Goal: Information Seeking & Learning: Learn about a topic

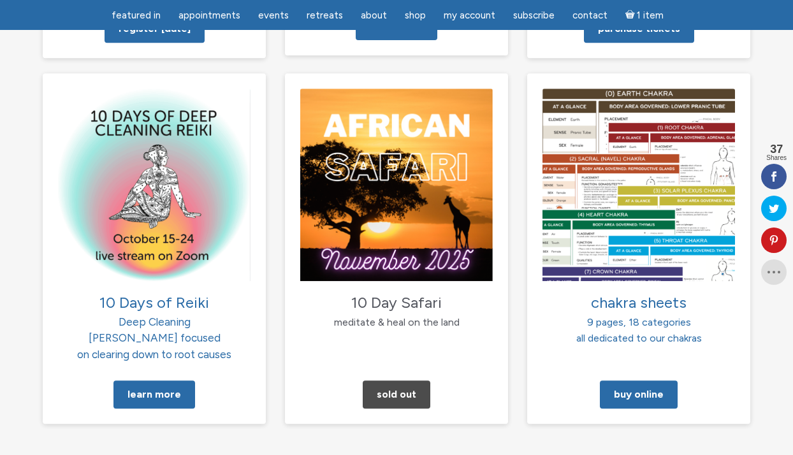
scroll to position [1269, 0]
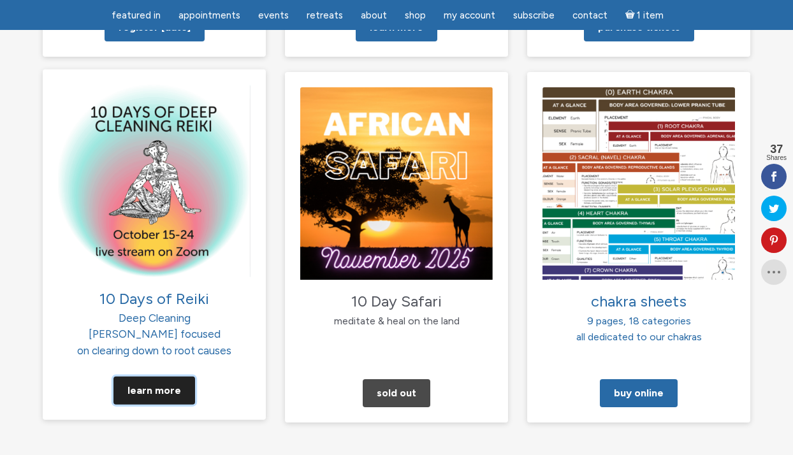
click at [150, 377] on link "Learn More" at bounding box center [154, 391] width 82 height 28
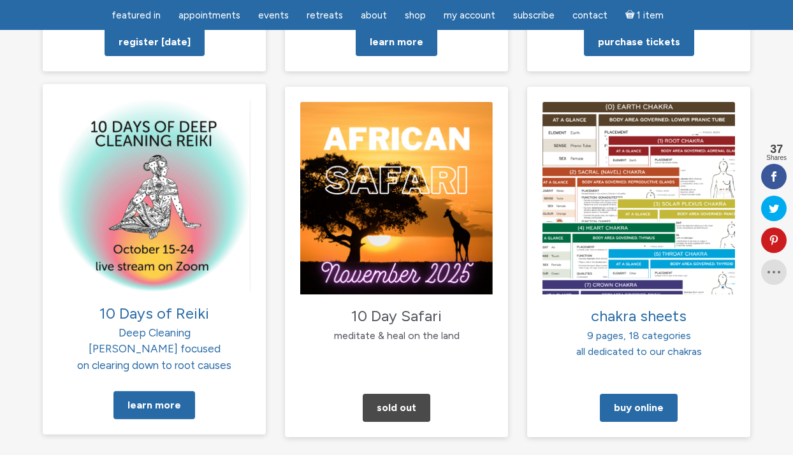
scroll to position [1261, 0]
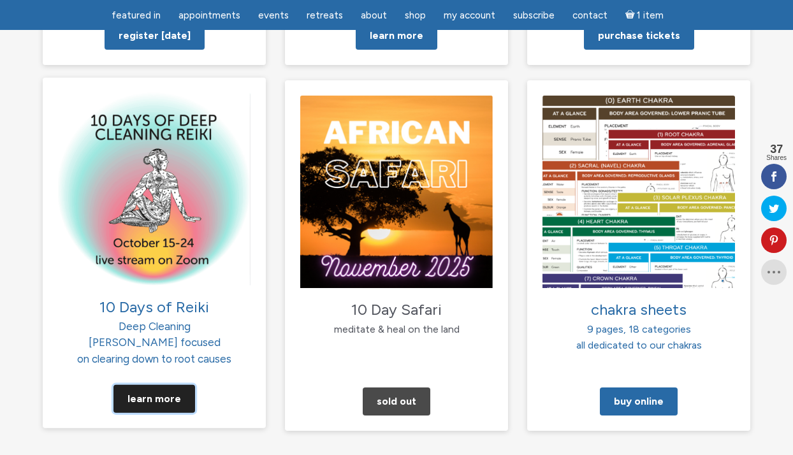
click at [158, 385] on link "Learn More" at bounding box center [154, 399] width 82 height 28
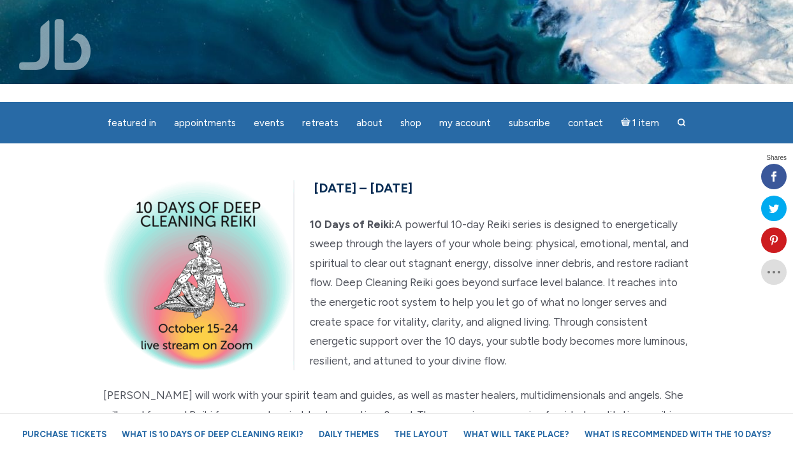
scroll to position [21, 0]
